Goal: Task Accomplishment & Management: Use online tool/utility

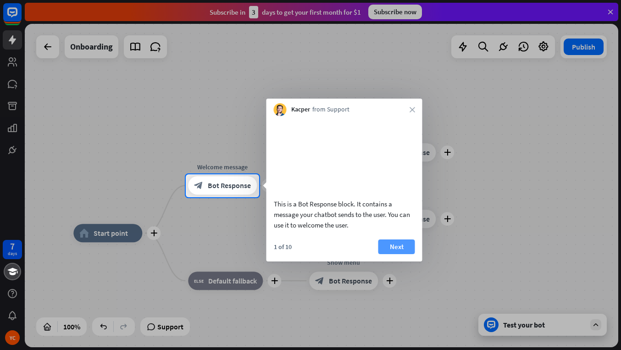
click at [397, 254] on button "Next" at bounding box center [397, 247] width 37 height 15
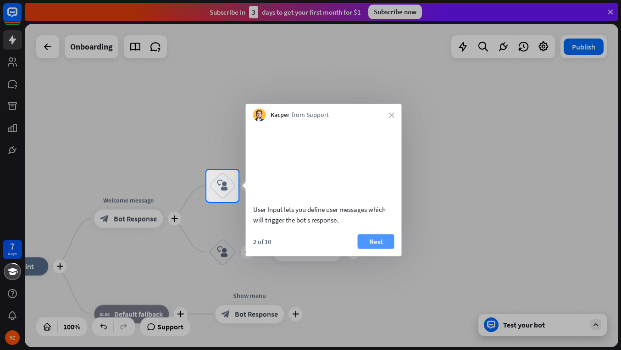
click at [376, 249] on button "Next" at bounding box center [376, 241] width 37 height 15
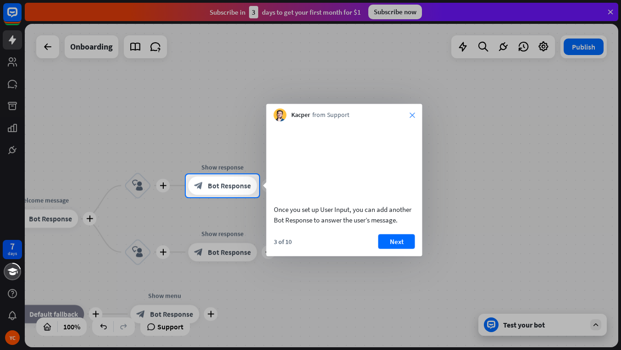
click at [412, 114] on icon "close" at bounding box center [413, 115] width 6 height 6
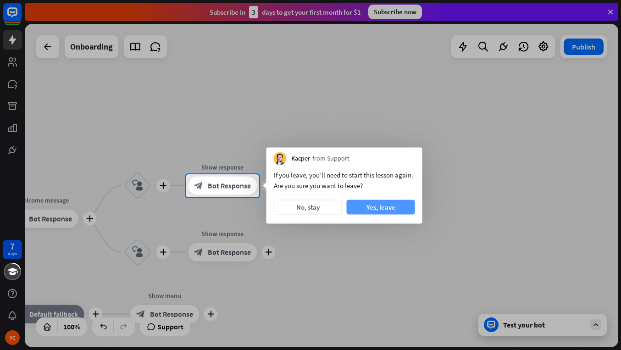
click at [373, 207] on button "Yes, leave" at bounding box center [381, 207] width 68 height 15
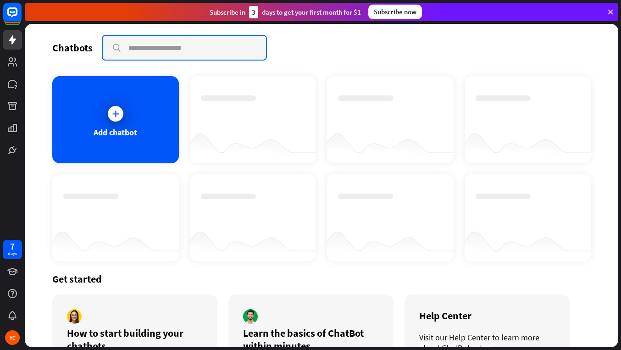
click at [142, 47] on input "text" at bounding box center [184, 48] width 163 height 24
type input "**********"
click at [204, 50] on input "**********" at bounding box center [184, 48] width 163 height 24
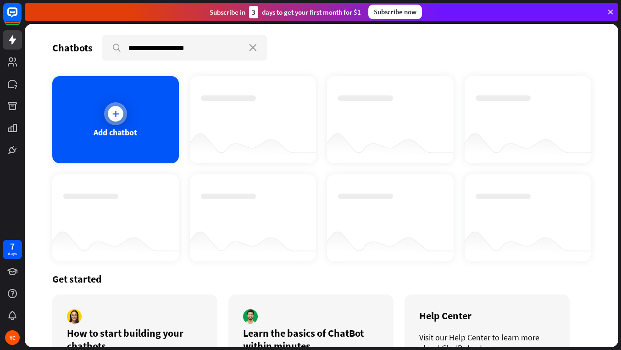
click at [113, 113] on icon at bounding box center [115, 113] width 9 height 9
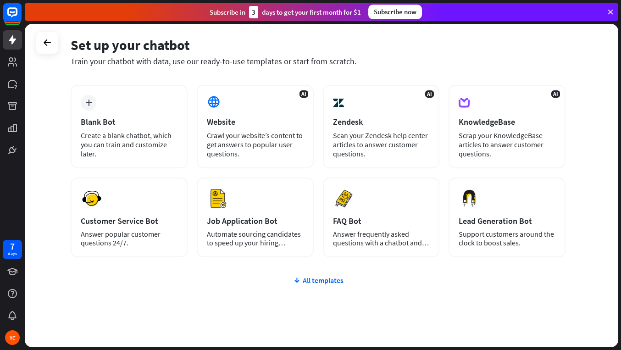
scroll to position [51, 0]
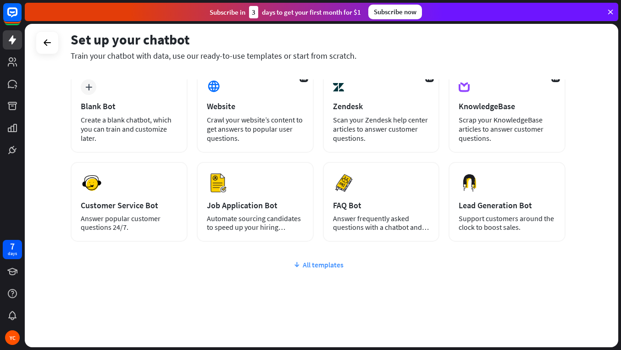
click at [321, 264] on div "All templates" at bounding box center [318, 264] width 495 height 9
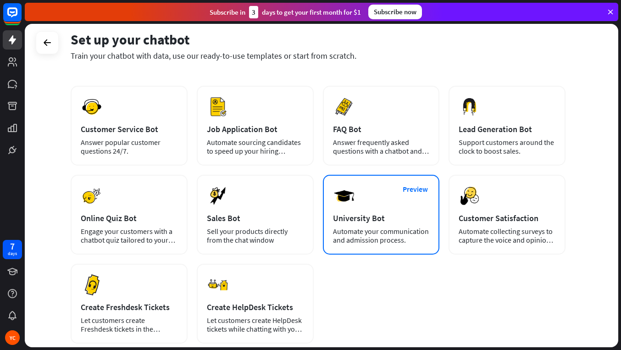
scroll to position [0, 0]
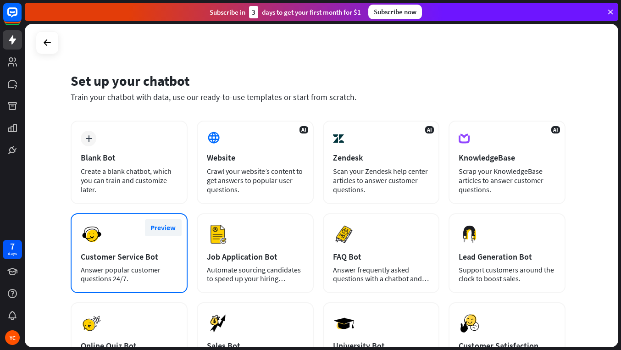
click at [163, 228] on button "Preview" at bounding box center [163, 227] width 37 height 17
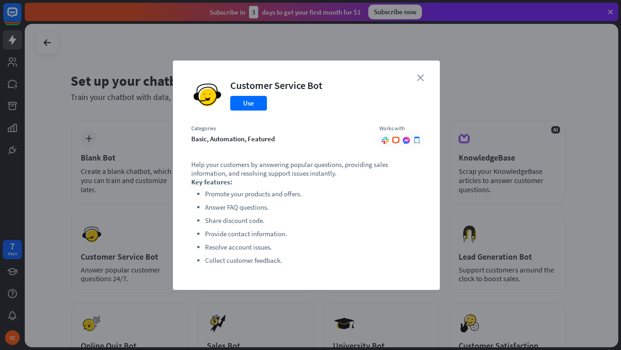
click at [419, 77] on icon "close" at bounding box center [420, 77] width 7 height 7
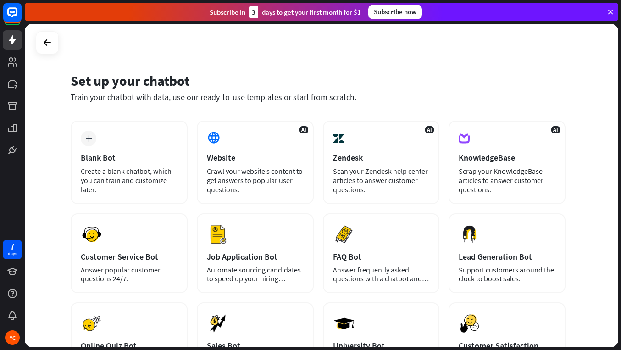
click at [371, 70] on div "Set up your chatbot Train your chatbot with data, use our ready-to-use template…" at bounding box center [318, 93] width 495 height 56
click at [14, 12] on icon at bounding box center [13, 12] width 6 height 2
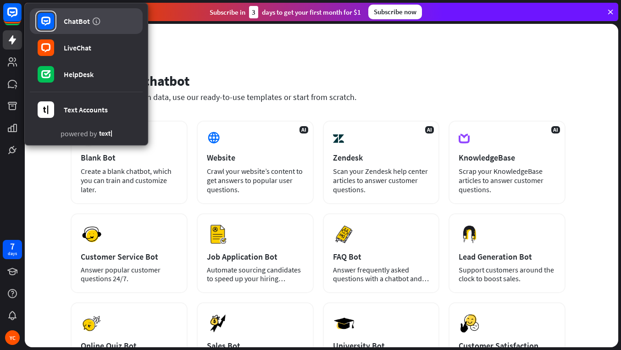
click at [73, 22] on div "ChatBot" at bounding box center [77, 21] width 26 height 9
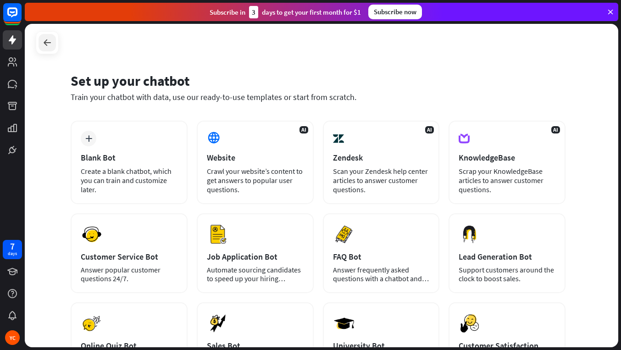
click at [49, 40] on icon at bounding box center [47, 42] width 11 height 11
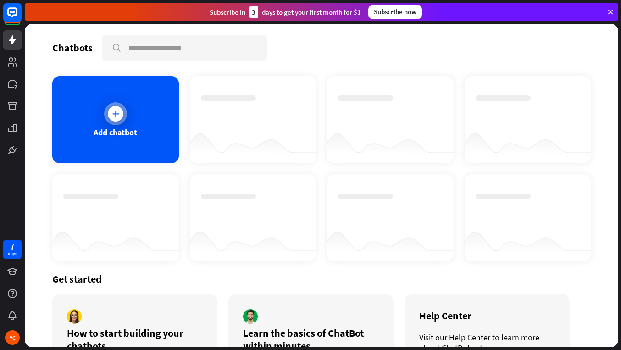
click at [117, 110] on icon at bounding box center [115, 113] width 9 height 9
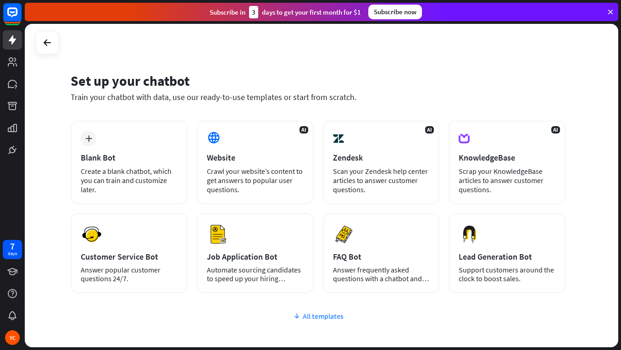
click at [318, 316] on div "All templates" at bounding box center [318, 316] width 495 height 9
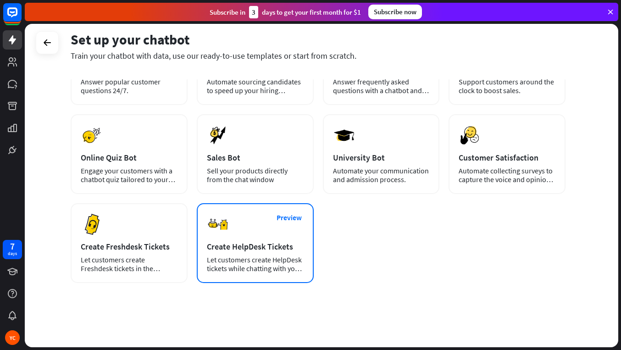
scroll to position [47, 0]
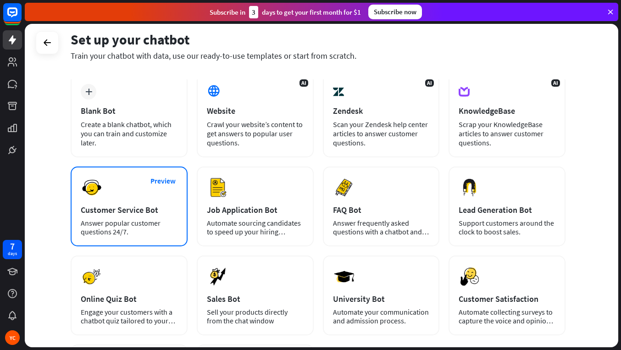
click at [125, 211] on div "Customer Service Bot" at bounding box center [129, 210] width 97 height 11
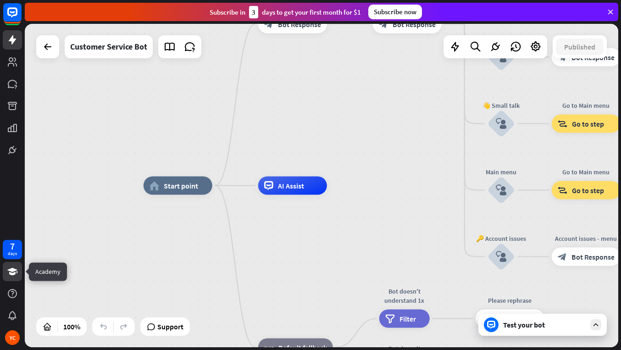
click at [11, 271] on icon at bounding box center [12, 271] width 10 height 7
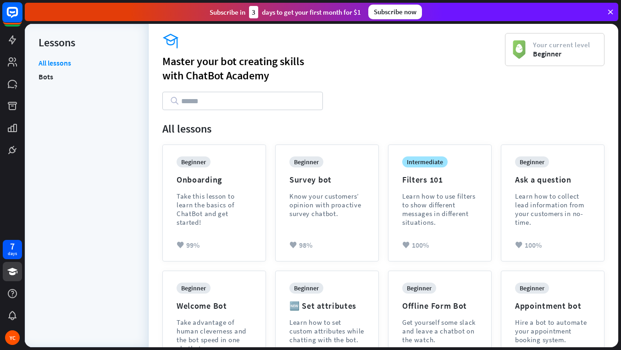
click at [15, 10] on rect at bounding box center [12, 12] width 20 height 20
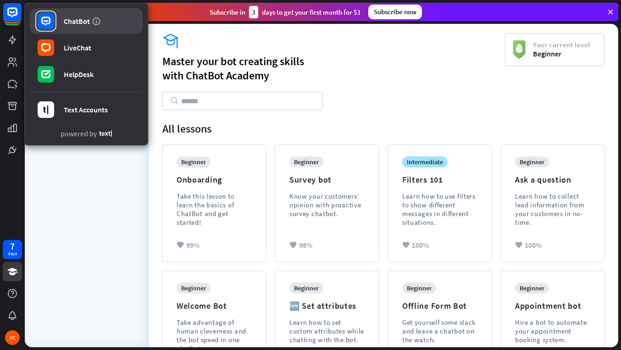
click at [74, 20] on div "ChatBot" at bounding box center [77, 21] width 26 height 9
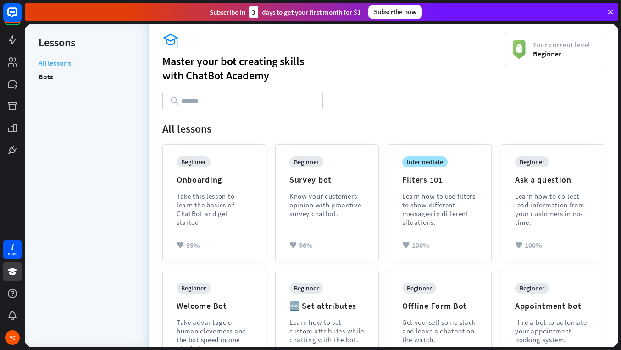
click at [58, 61] on link "All lessons" at bounding box center [55, 63] width 33 height 11
click at [12, 59] on icon at bounding box center [12, 61] width 9 height 9
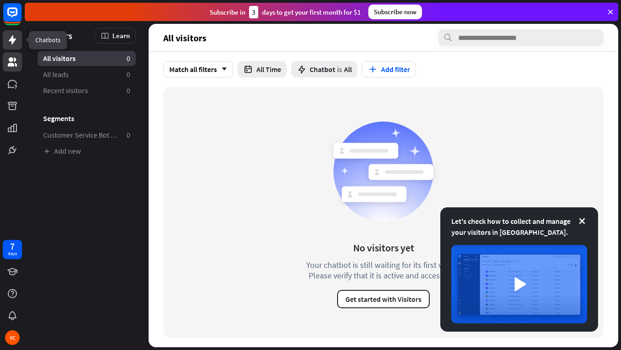
click at [15, 42] on icon at bounding box center [12, 39] width 11 height 11
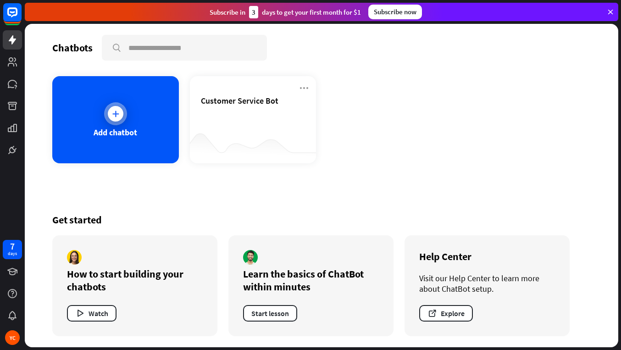
click at [115, 114] on icon at bounding box center [115, 113] width 9 height 9
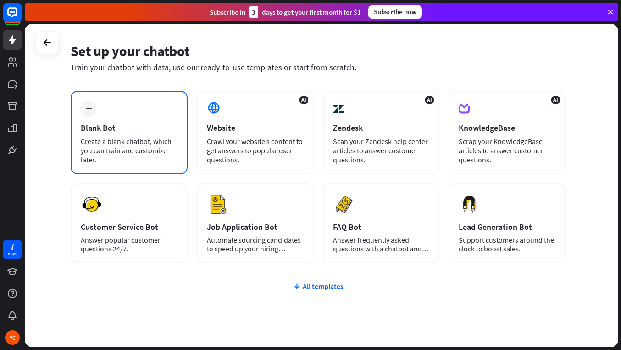
scroll to position [56, 0]
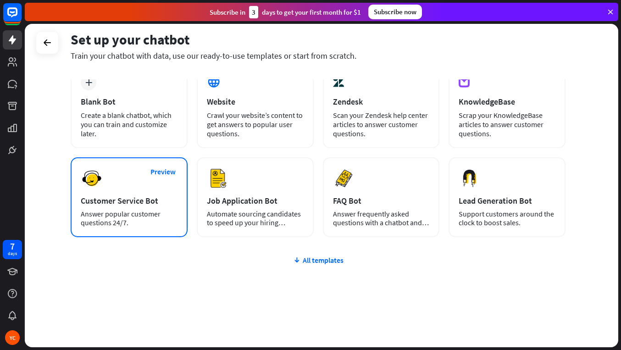
click at [118, 200] on div "Customer Service Bot" at bounding box center [129, 200] width 97 height 11
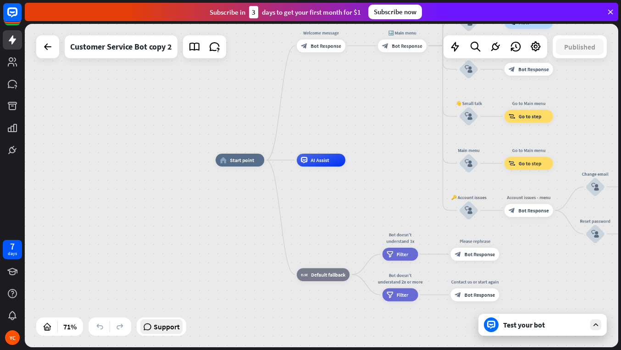
click at [156, 330] on span "Support" at bounding box center [167, 326] width 26 height 15
click at [15, 13] on rect at bounding box center [12, 12] width 20 height 20
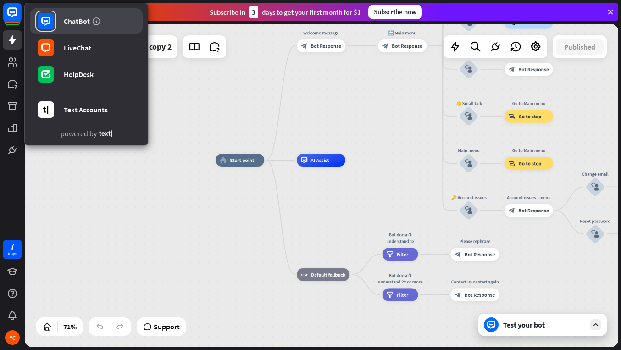
click at [75, 21] on div "ChatBot" at bounding box center [77, 21] width 26 height 9
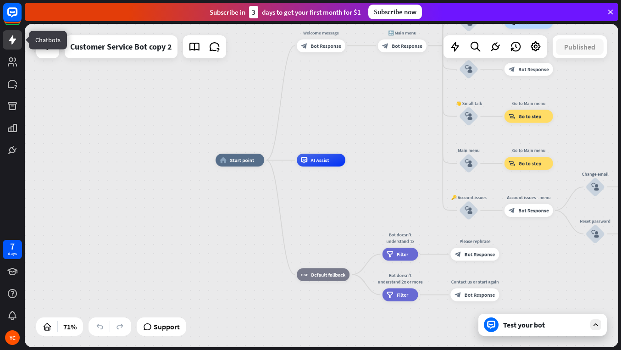
click at [15, 41] on icon at bounding box center [12, 39] width 11 height 11
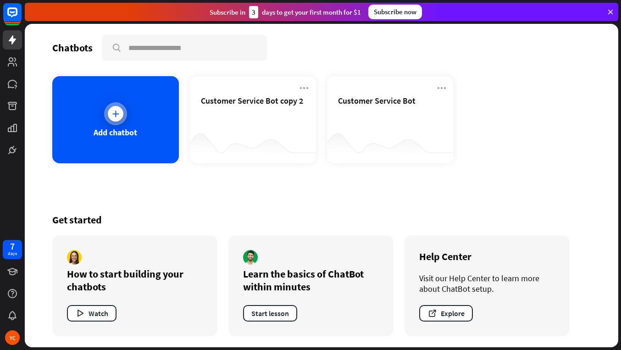
click at [120, 122] on div at bounding box center [115, 113] width 23 height 23
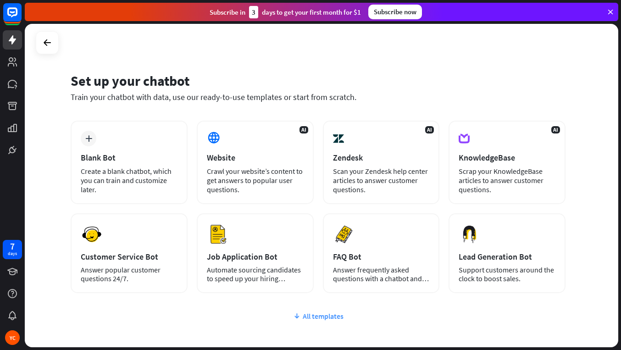
click at [319, 319] on div "All templates" at bounding box center [318, 316] width 495 height 9
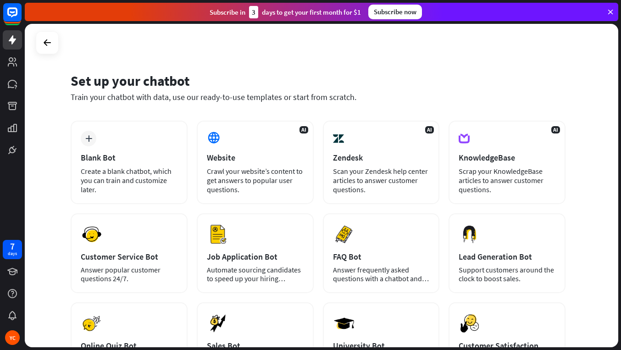
drag, startPoint x: 361, startPoint y: 272, endPoint x: 58, endPoint y: 113, distance: 341.9
click at [58, 113] on div "Set up your chatbot Train your chatbot with data, use our ready-to-use template…" at bounding box center [322, 185] width 594 height 323
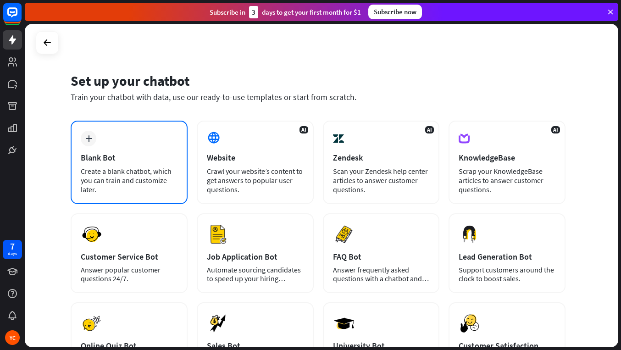
click at [142, 164] on div "plus Blank Bot Create a blank chatbot, which you can train and customize later." at bounding box center [129, 163] width 117 height 84
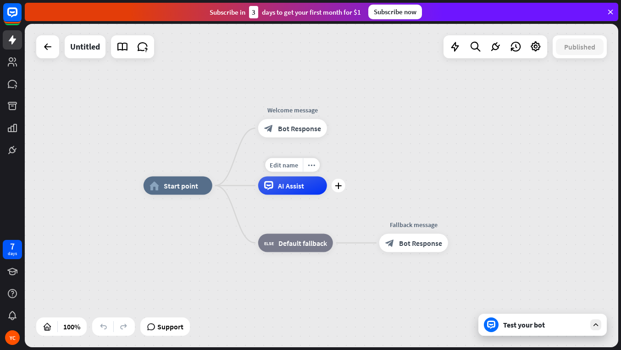
click at [292, 187] on span "AI Assist" at bounding box center [291, 185] width 26 height 9
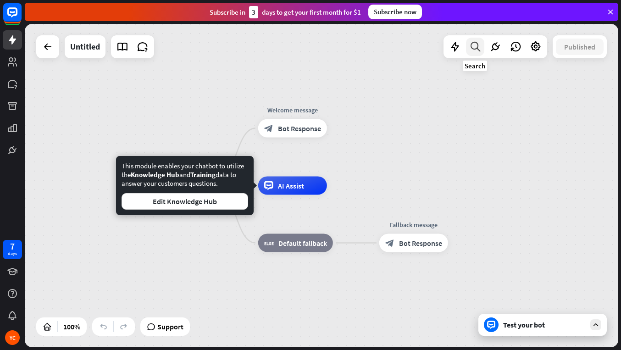
click at [474, 47] on icon at bounding box center [475, 47] width 12 height 12
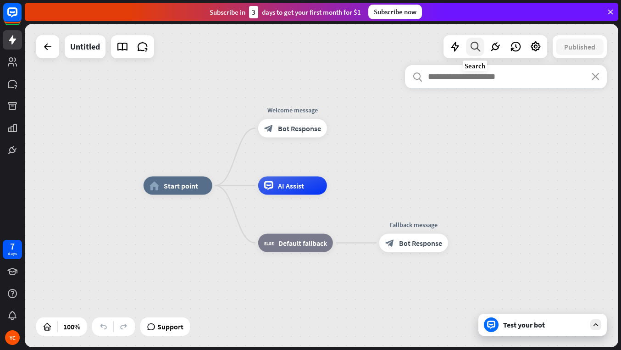
click at [474, 45] on icon at bounding box center [475, 47] width 12 height 12
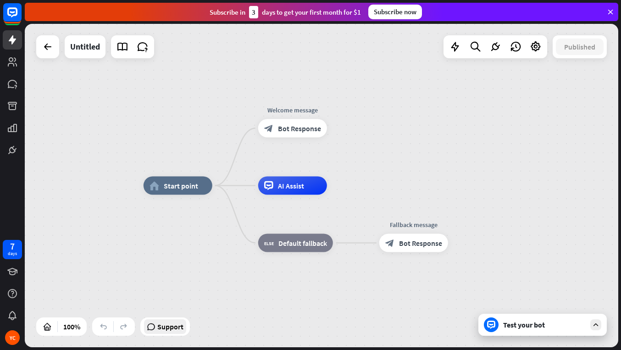
click at [162, 327] on span "Support" at bounding box center [170, 326] width 26 height 15
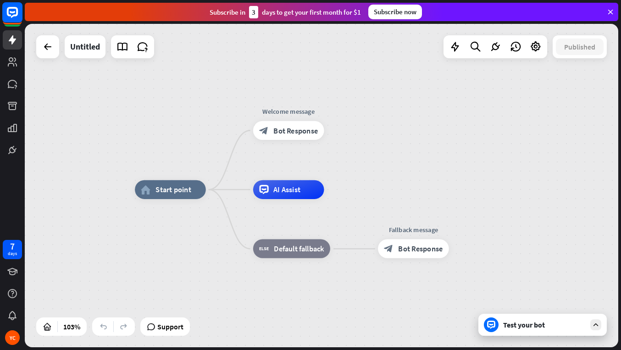
click at [13, 12] on icon at bounding box center [13, 12] width 6 height 2
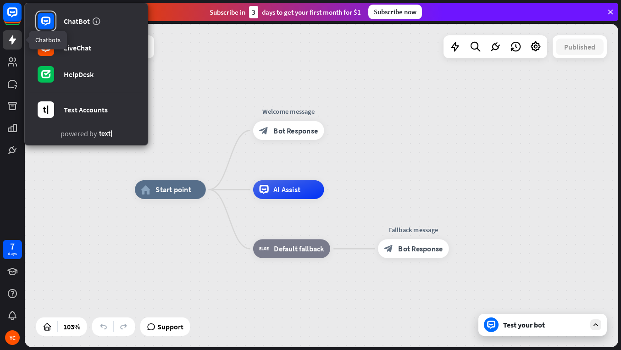
click at [10, 44] on icon at bounding box center [12, 39] width 11 height 11
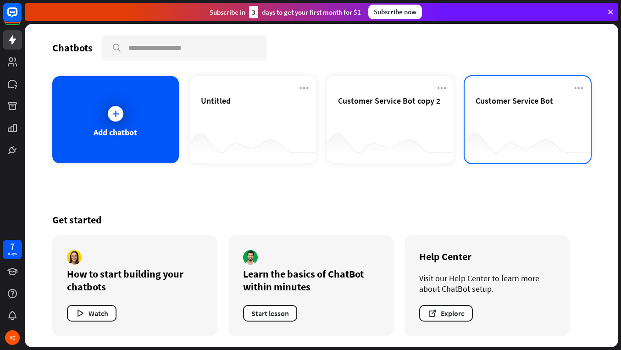
click at [525, 113] on div "Customer Service Bot" at bounding box center [528, 111] width 105 height 32
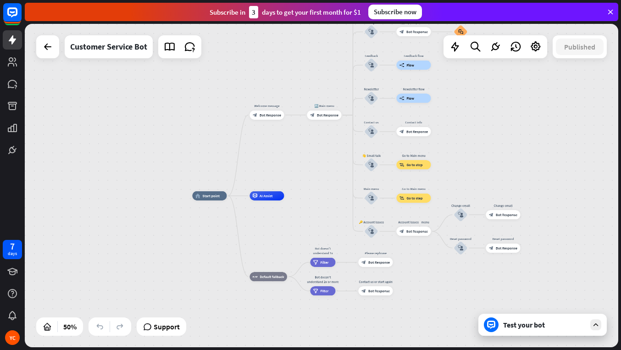
drag, startPoint x: 351, startPoint y: 139, endPoint x: 318, endPoint y: 172, distance: 46.4
click at [318, 172] on div "home_2 Start point Welcome message block_bot_response Bot Response 🔙 Main menu …" at bounding box center [322, 185] width 594 height 323
click at [47, 49] on icon at bounding box center [47, 46] width 11 height 11
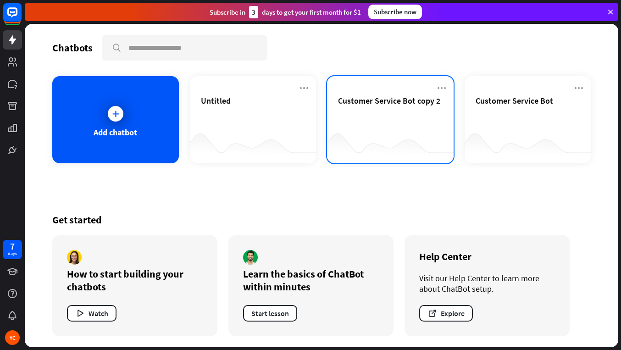
click at [390, 118] on div "Customer Service Bot copy 2" at bounding box center [390, 111] width 105 height 32
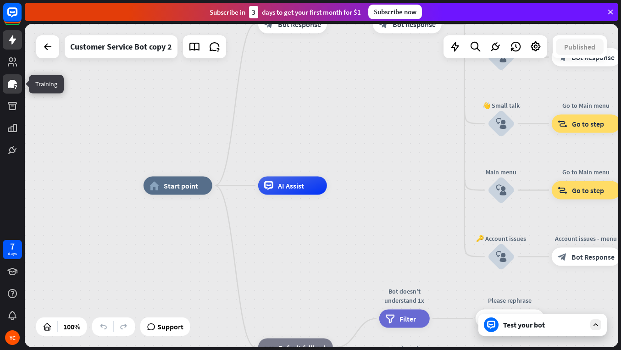
click at [14, 83] on icon at bounding box center [12, 84] width 9 height 8
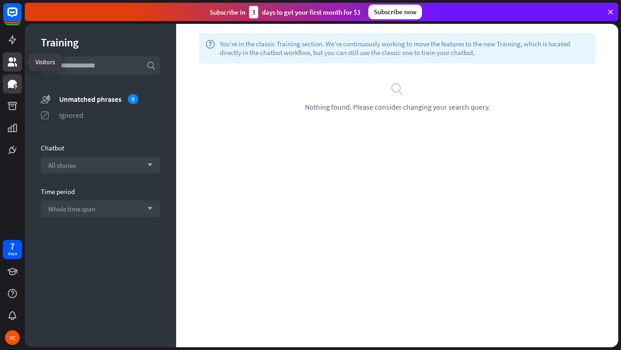
click at [14, 61] on icon at bounding box center [12, 61] width 9 height 9
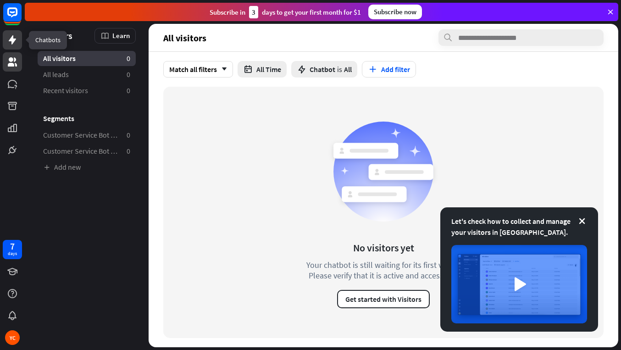
click at [15, 44] on icon at bounding box center [12, 39] width 11 height 11
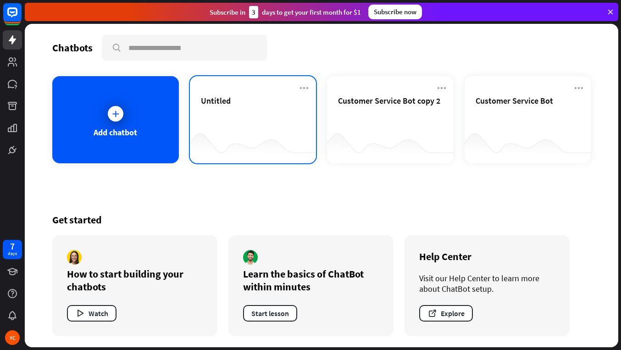
click at [225, 110] on div "Untitled" at bounding box center [253, 111] width 105 height 32
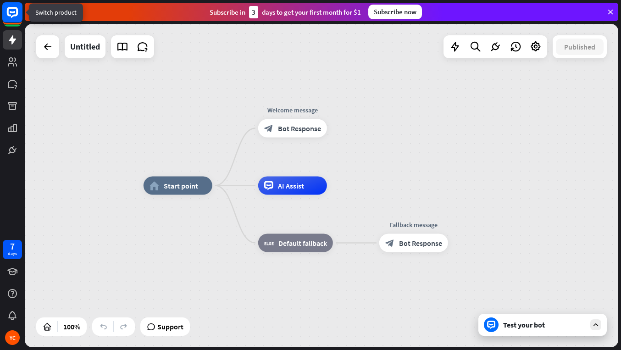
click at [13, 14] on rect at bounding box center [12, 12] width 20 height 20
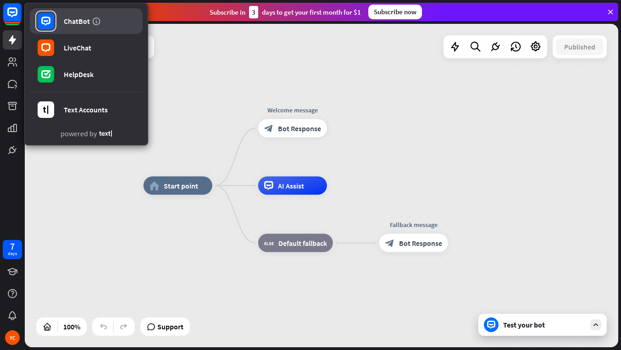
click at [73, 22] on div "ChatBot" at bounding box center [77, 21] width 26 height 9
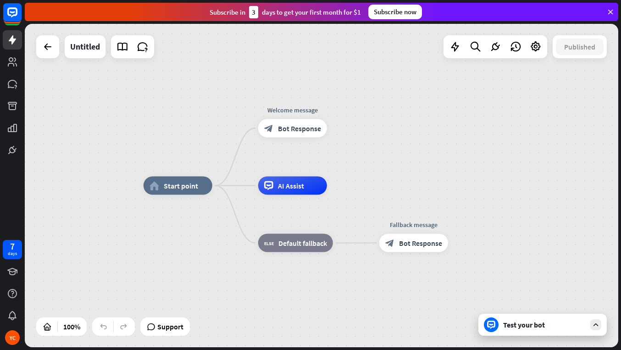
click at [611, 13] on icon at bounding box center [611, 12] width 8 height 8
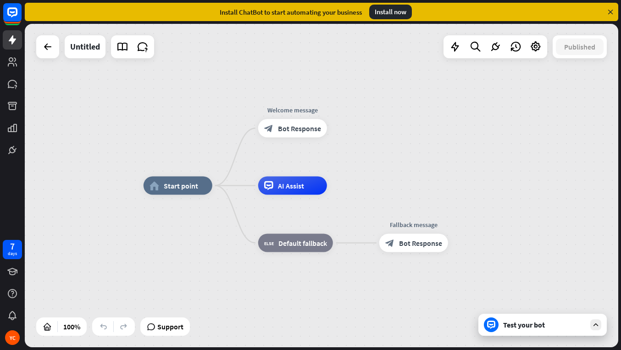
click at [396, 13] on div "Install now" at bounding box center [390, 12] width 43 height 15
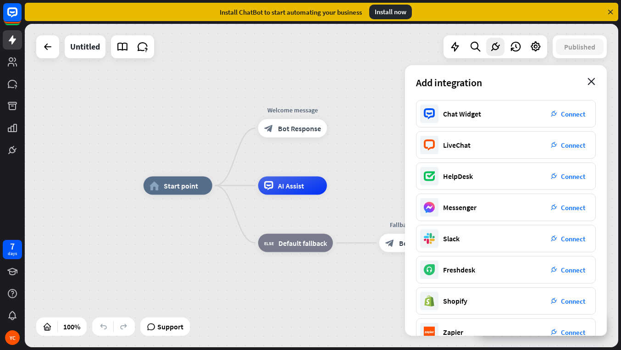
click at [588, 81] on icon "close" at bounding box center [592, 81] width 8 height 7
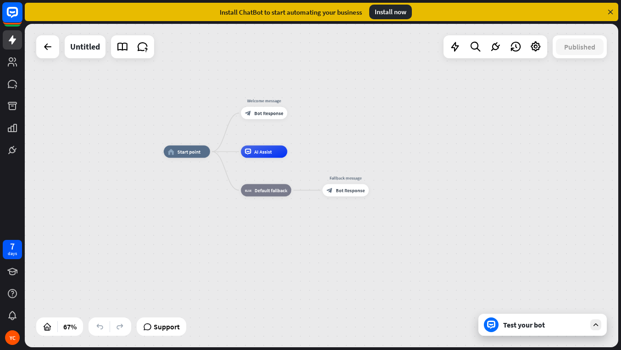
click at [13, 16] on icon at bounding box center [12, 12] width 11 height 11
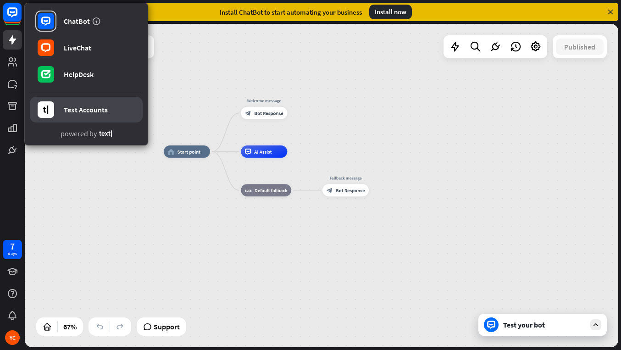
click at [70, 111] on div "Text Accounts" at bounding box center [86, 109] width 44 height 9
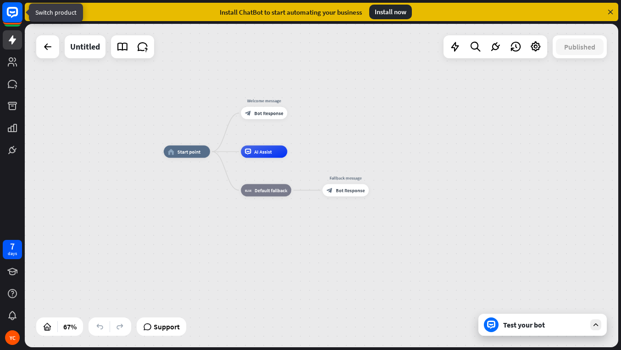
click at [11, 12] on icon at bounding box center [13, 12] width 6 height 2
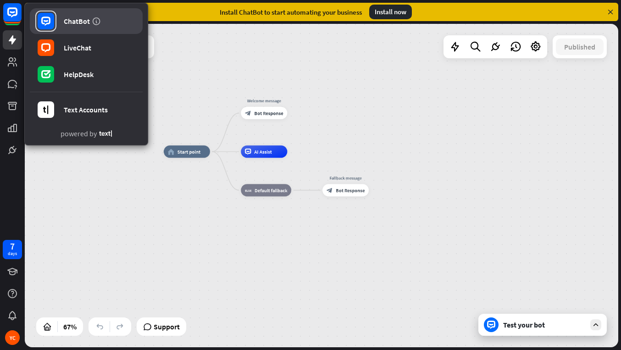
click at [80, 23] on div "ChatBot" at bounding box center [77, 21] width 26 height 9
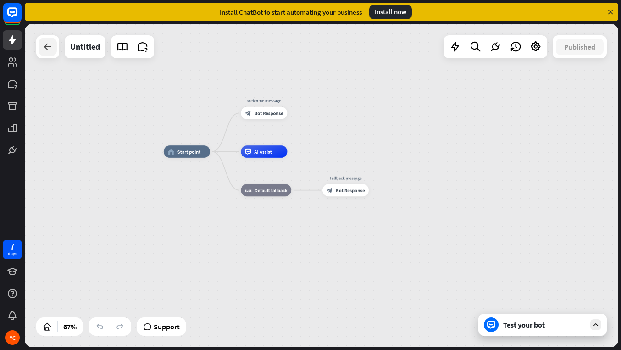
click at [52, 46] on icon at bounding box center [47, 46] width 11 height 11
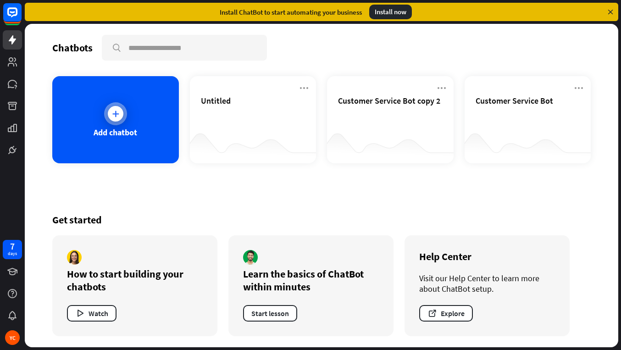
click at [107, 127] on div "Add chatbot" at bounding box center [116, 132] width 44 height 11
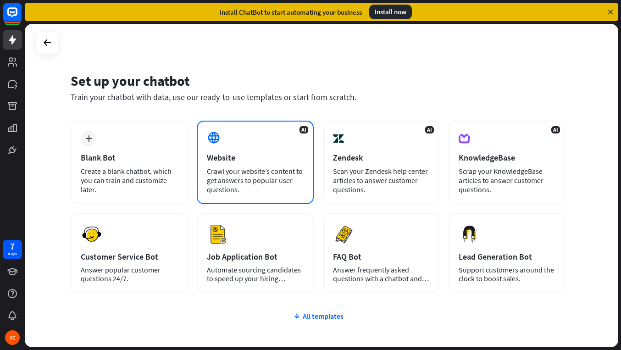
click at [264, 161] on div "Website" at bounding box center [255, 157] width 97 height 11
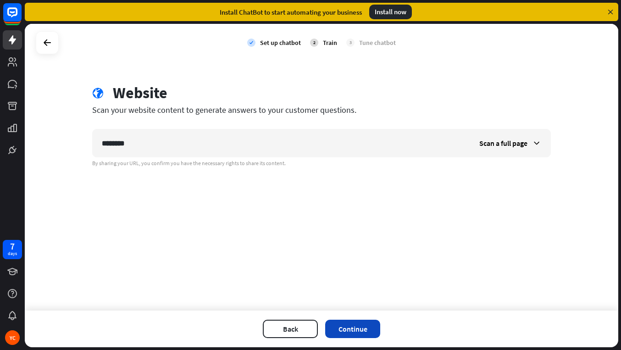
type input "********"
click at [350, 331] on button "Continue" at bounding box center [352, 329] width 55 height 18
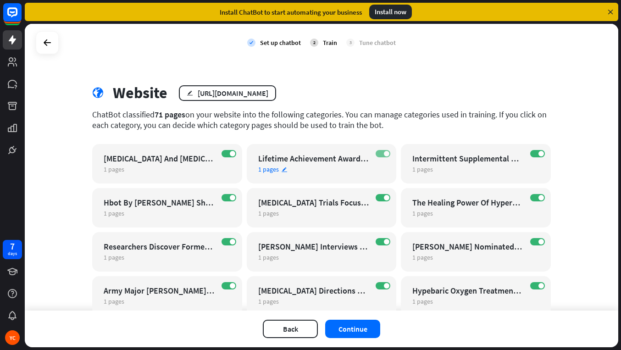
click at [377, 153] on label "ON" at bounding box center [383, 153] width 15 height 7
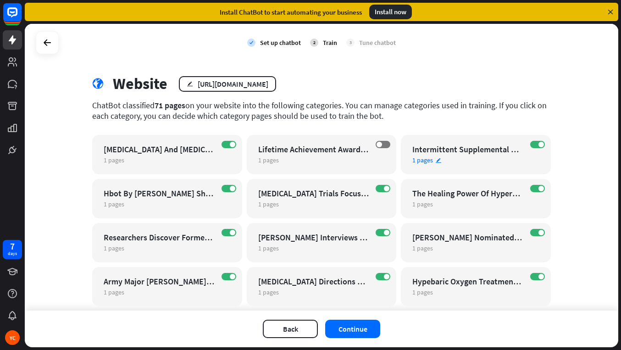
scroll to position [82, 0]
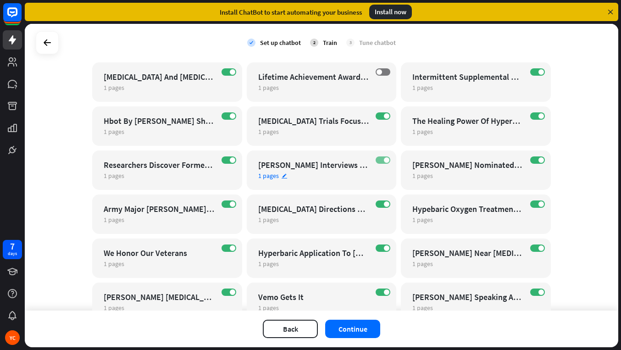
click at [377, 158] on label "ON" at bounding box center [383, 159] width 15 height 7
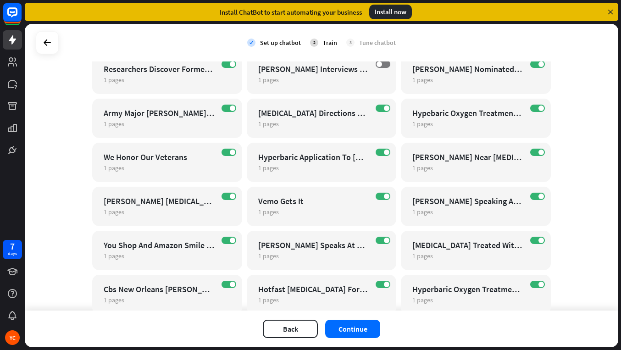
scroll to position [211, 0]
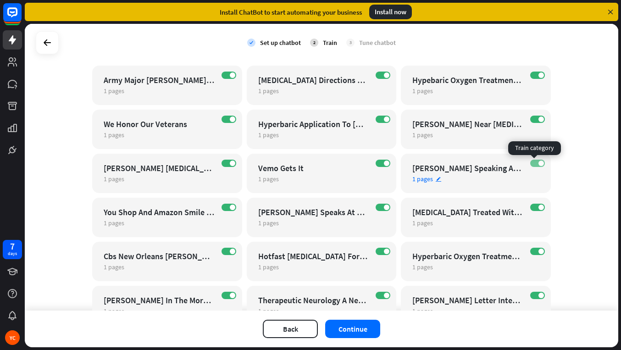
click at [534, 163] on label "ON" at bounding box center [537, 163] width 15 height 7
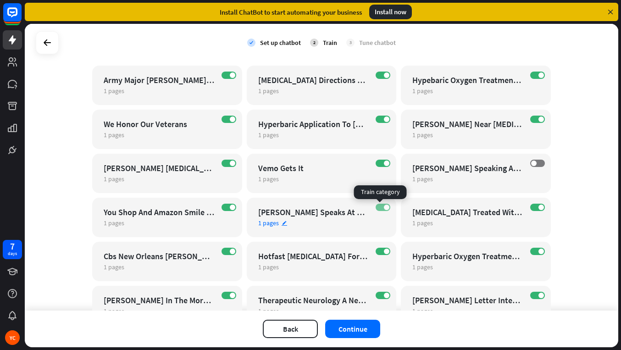
click at [377, 207] on label "ON" at bounding box center [383, 207] width 15 height 7
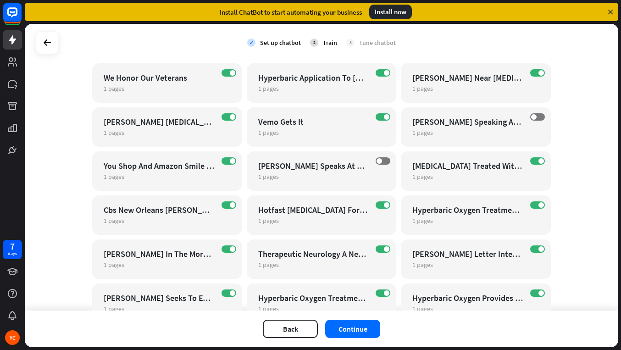
scroll to position [284, 0]
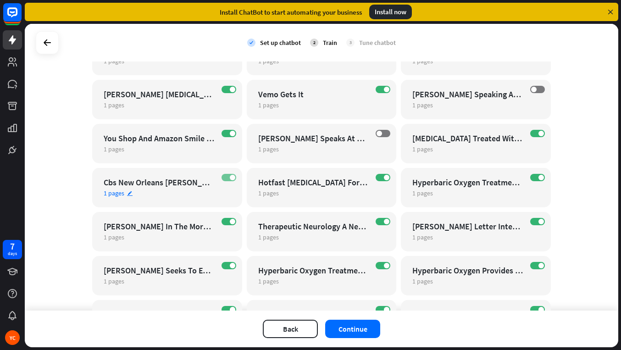
click at [226, 178] on label "ON" at bounding box center [229, 177] width 15 height 7
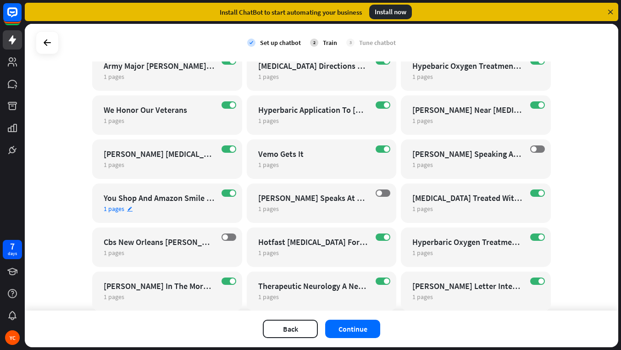
scroll to position [202, 0]
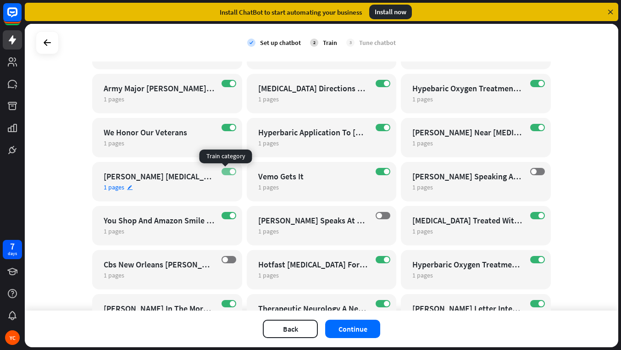
click at [222, 172] on label "ON" at bounding box center [229, 171] width 15 height 7
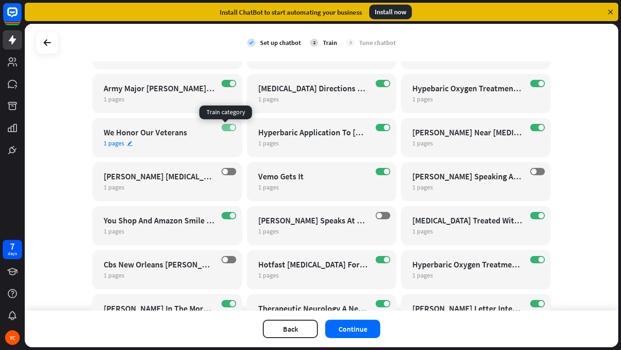
click at [230, 130] on span at bounding box center [233, 128] width 6 height 6
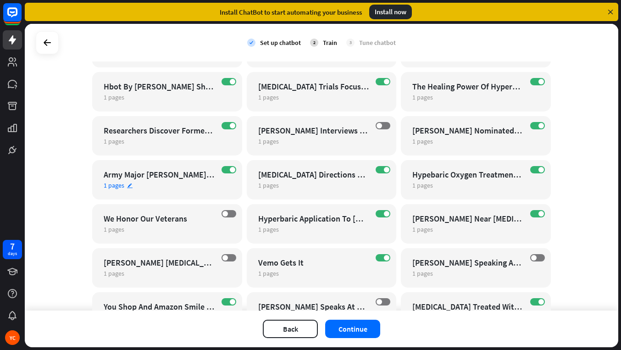
scroll to position [61, 0]
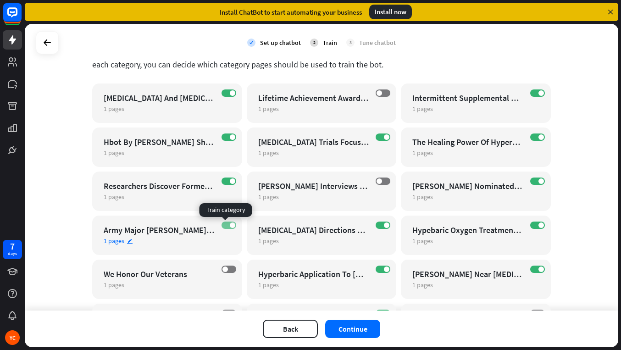
click at [223, 224] on label "ON" at bounding box center [229, 225] width 15 height 7
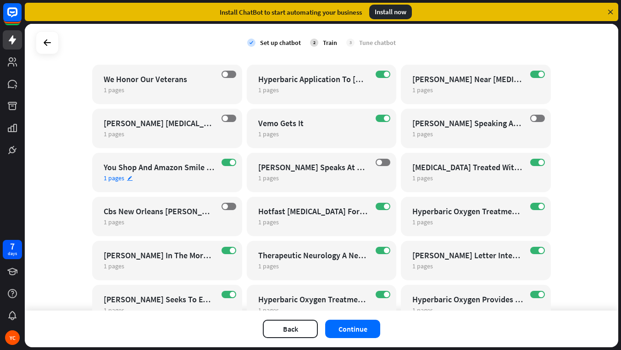
scroll to position [257, 0]
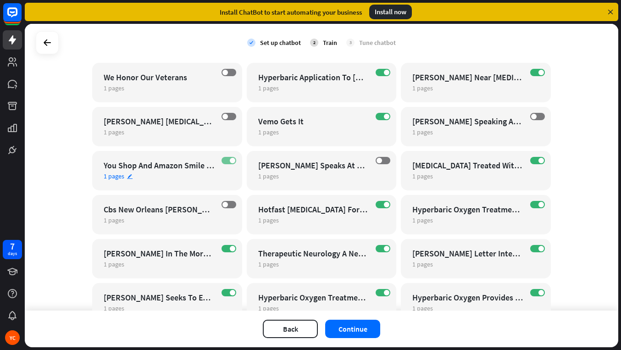
click at [222, 162] on label "ON" at bounding box center [229, 160] width 15 height 7
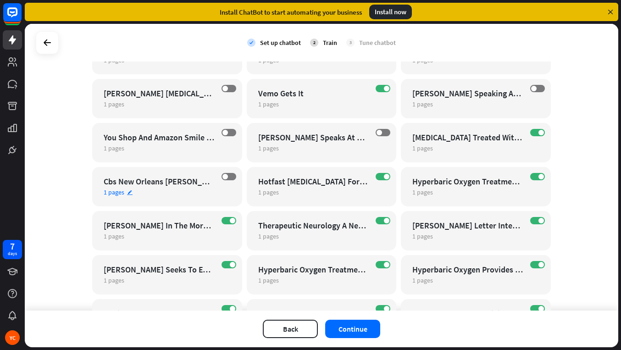
scroll to position [334, 0]
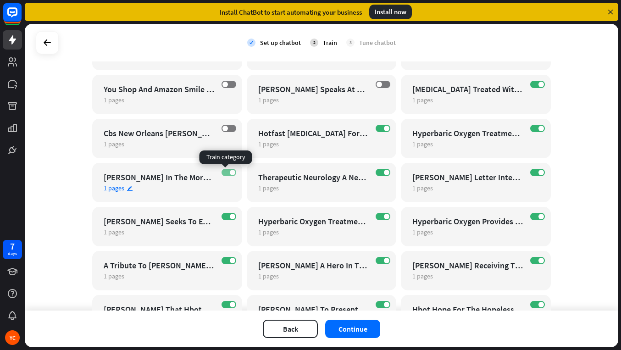
click at [224, 173] on label "ON" at bounding box center [229, 172] width 15 height 7
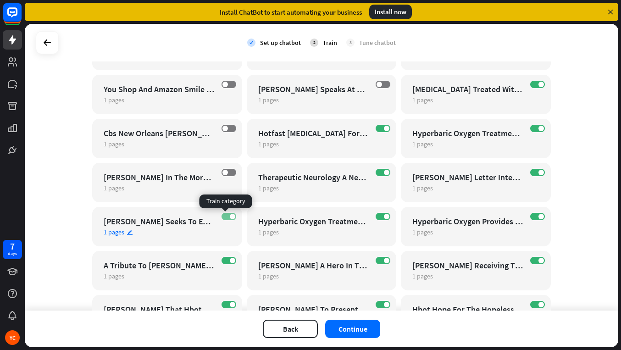
click at [222, 218] on label "ON" at bounding box center [229, 216] width 15 height 7
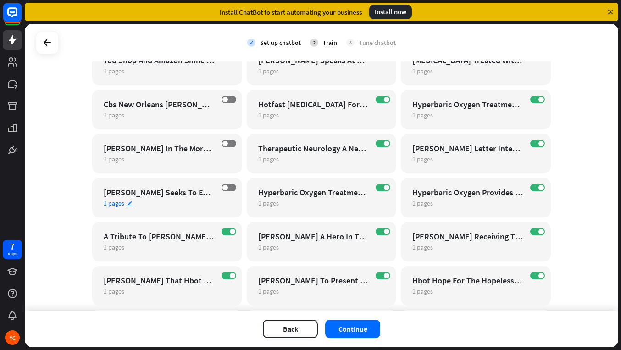
scroll to position [418, 0]
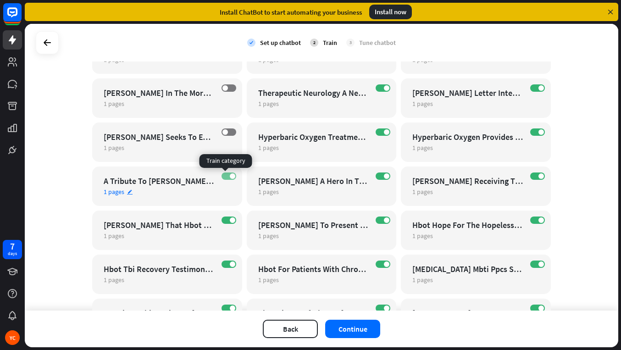
click at [222, 177] on label "ON" at bounding box center [229, 176] width 15 height 7
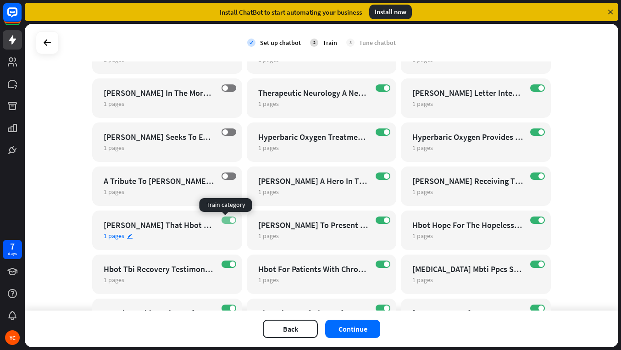
click at [223, 221] on label "ON" at bounding box center [229, 220] width 15 height 7
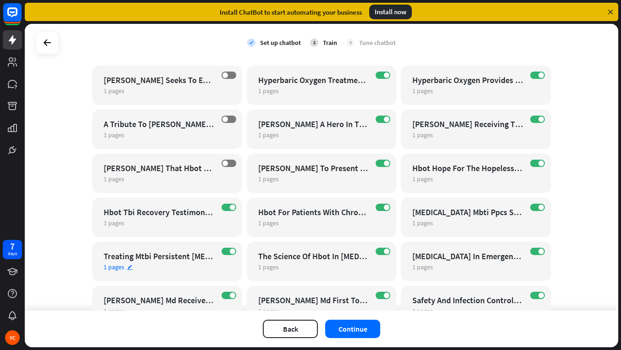
scroll to position [501, 0]
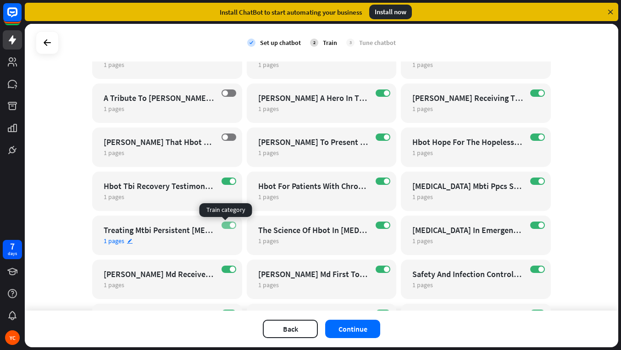
click at [222, 224] on label "ON" at bounding box center [229, 225] width 15 height 7
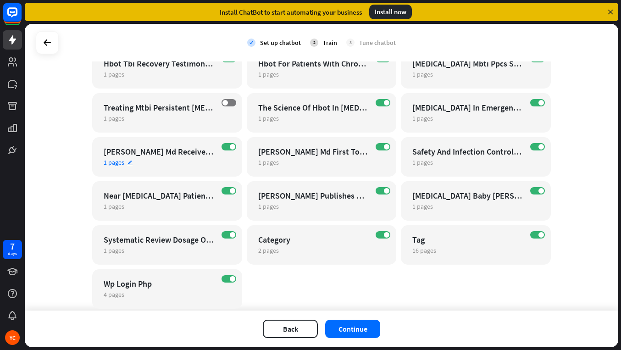
scroll to position [651, 0]
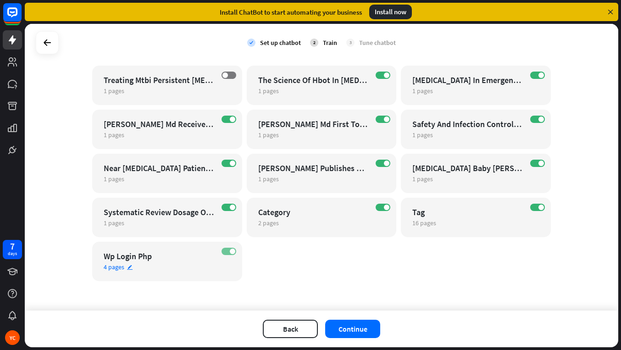
click at [225, 252] on label "ON" at bounding box center [229, 251] width 15 height 7
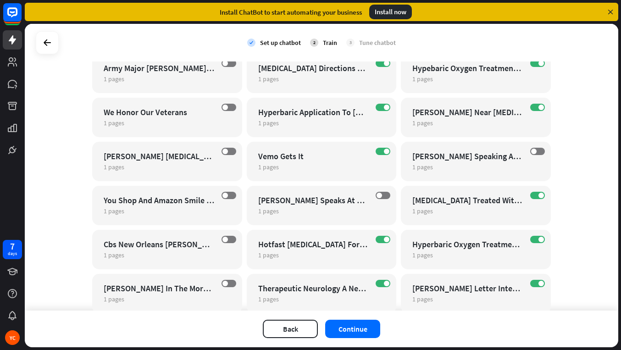
scroll to position [224, 0]
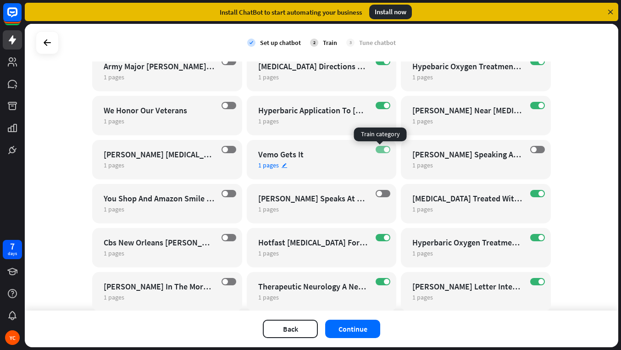
click at [384, 150] on span at bounding box center [387, 150] width 6 height 6
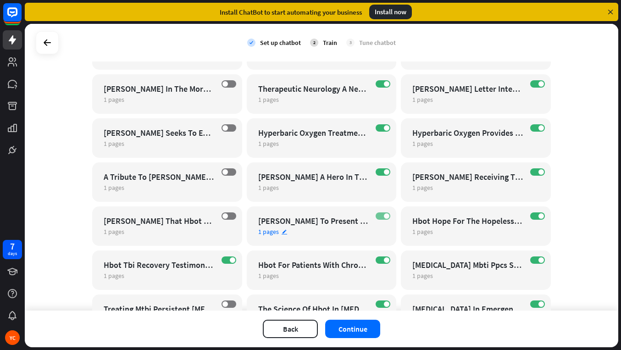
scroll to position [465, 0]
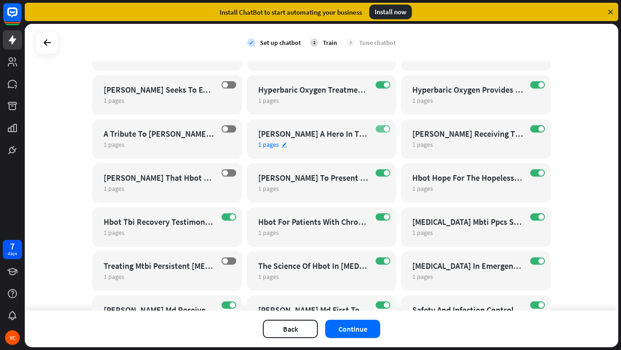
click at [379, 127] on label "ON" at bounding box center [383, 128] width 15 height 7
click at [379, 174] on label "ON" at bounding box center [383, 172] width 15 height 7
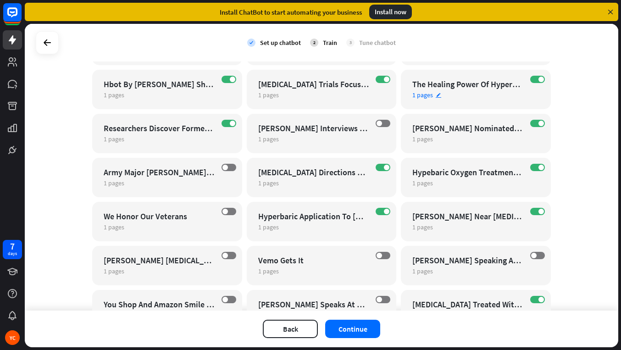
scroll to position [140, 0]
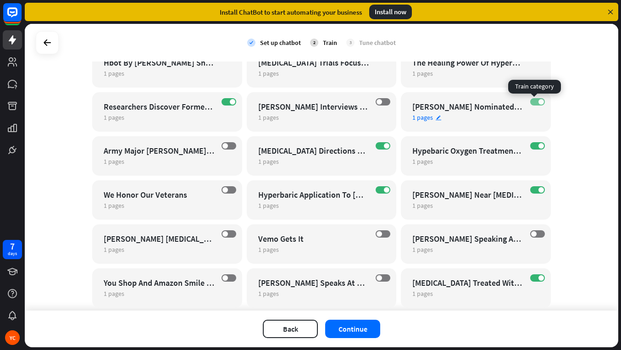
click at [539, 102] on span at bounding box center [542, 102] width 6 height 6
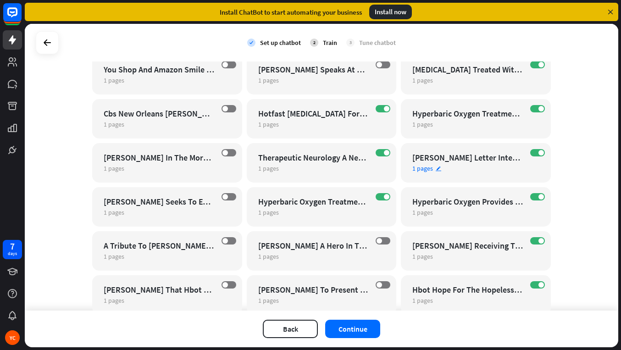
scroll to position [386, 0]
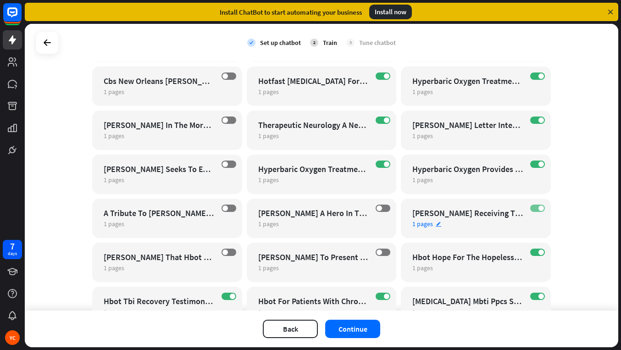
click at [532, 209] on label "ON" at bounding box center [537, 208] width 15 height 7
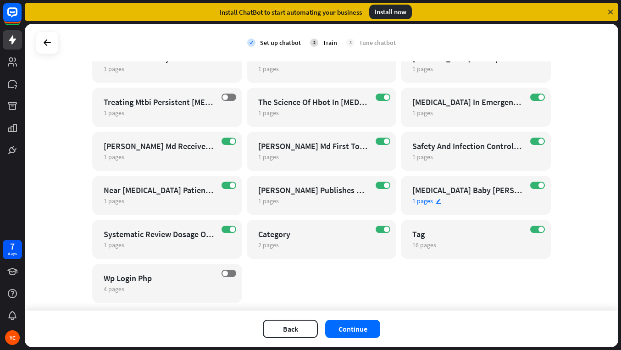
scroll to position [651, 0]
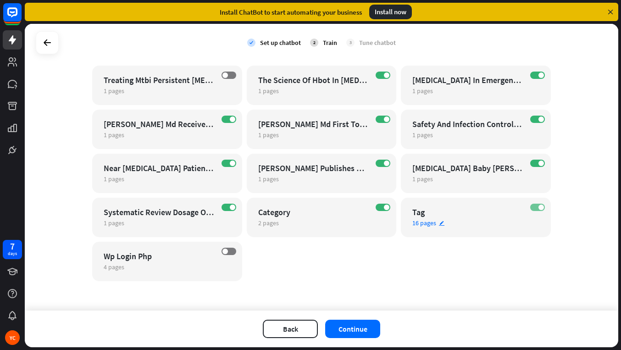
click at [533, 208] on label "ON" at bounding box center [537, 207] width 15 height 7
click at [351, 330] on button "Continue" at bounding box center [352, 329] width 55 height 18
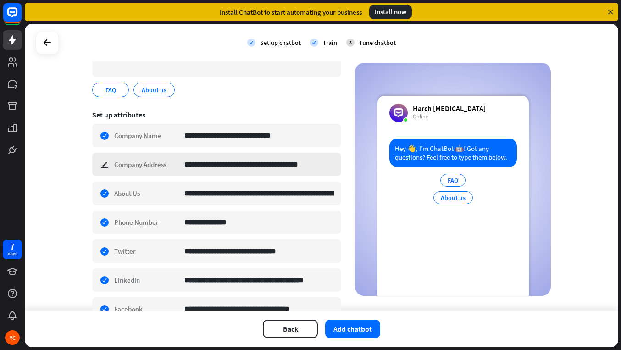
scroll to position [0, 0]
